Goal: Transaction & Acquisition: Book appointment/travel/reservation

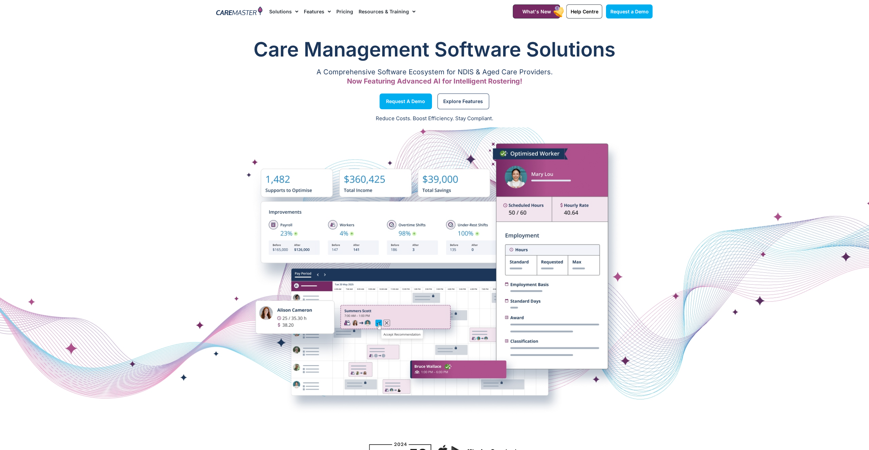
click at [325, 12] on span "Menu" at bounding box center [327, 12] width 7 height 12
click at [346, 11] on link "Pricing" at bounding box center [344, 11] width 17 height 23
